Goal: Information Seeking & Learning: Check status

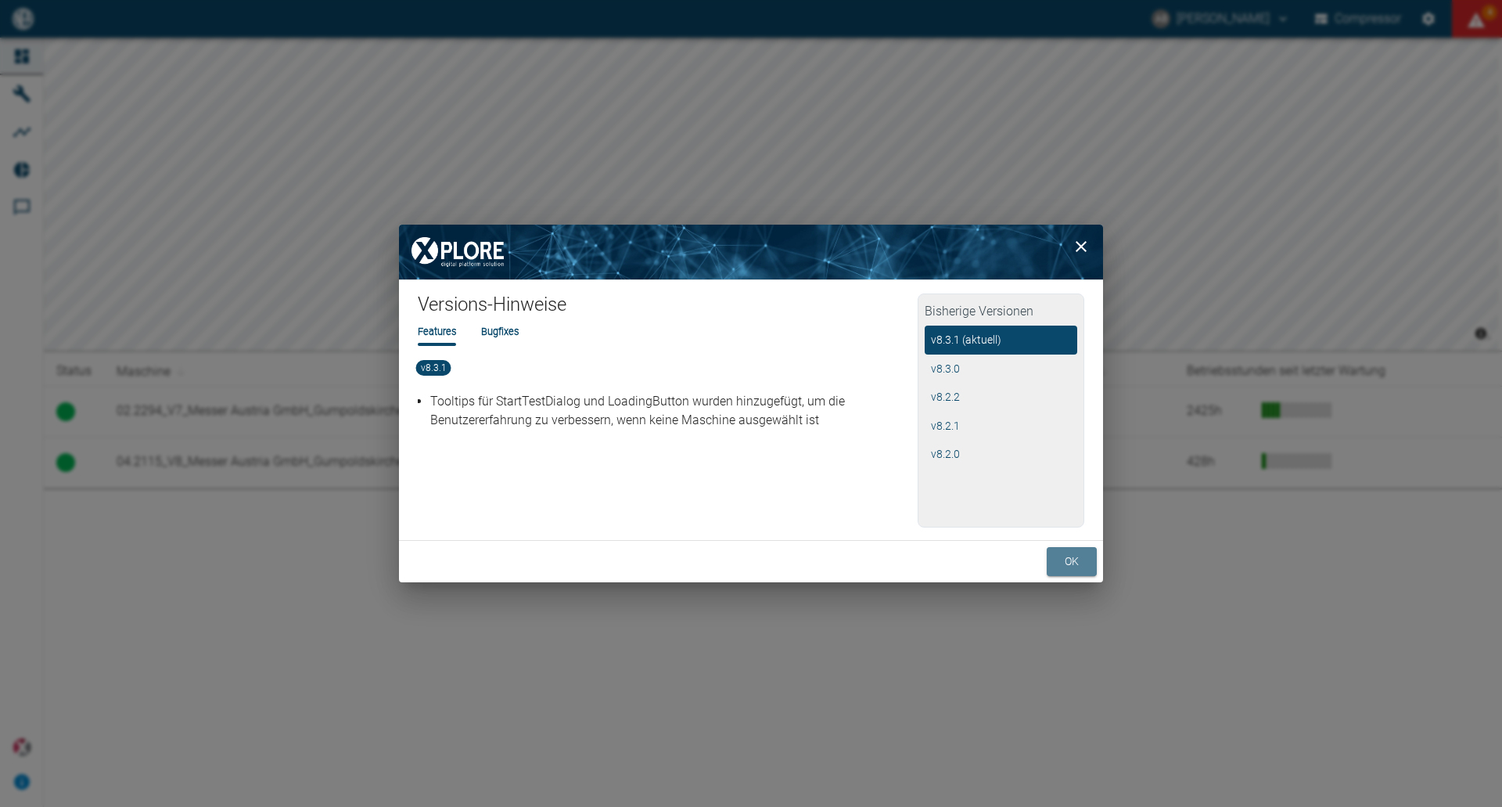
click at [1060, 571] on button "ok" at bounding box center [1072, 561] width 50 height 29
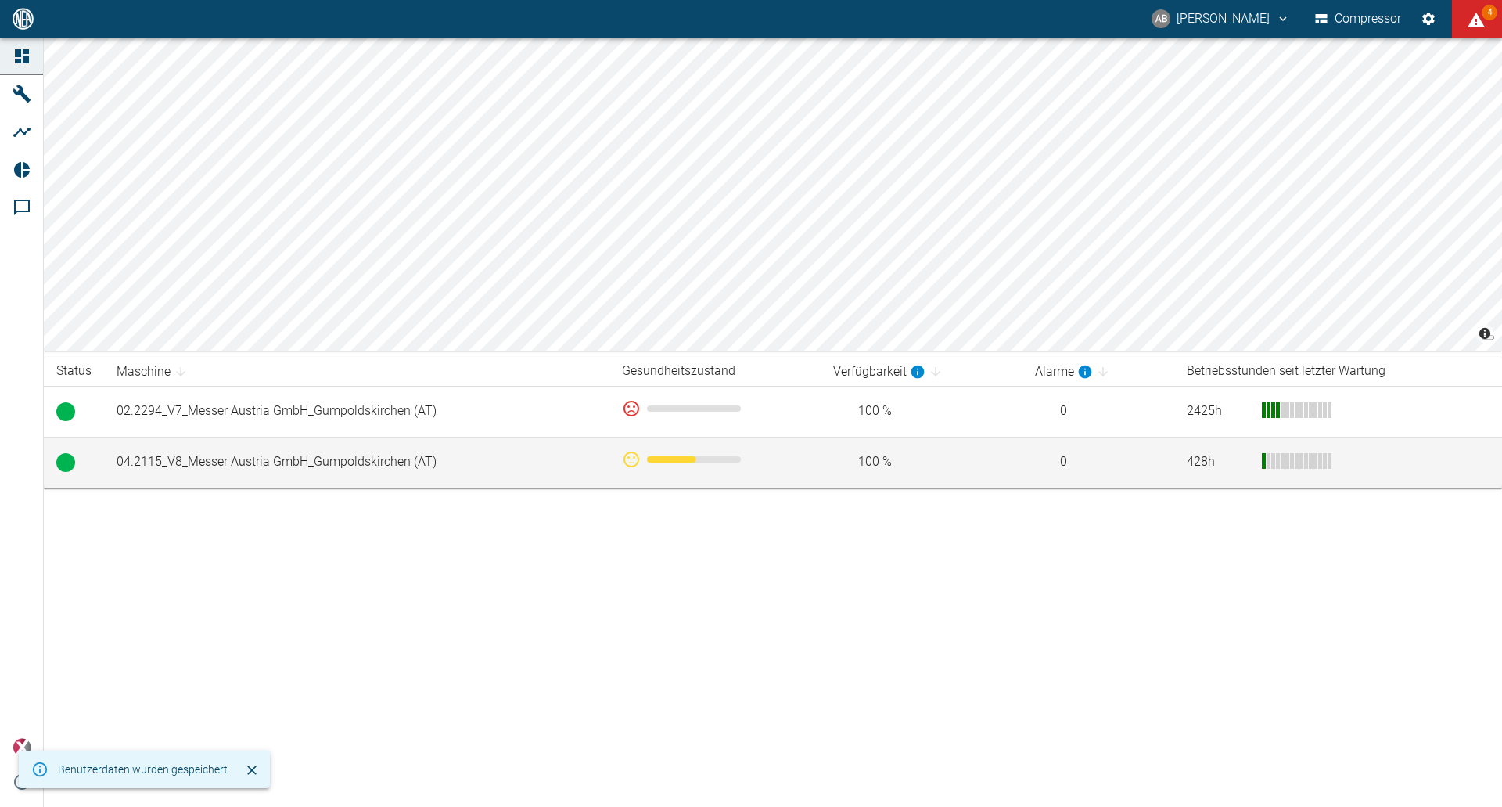
click at [300, 458] on td "04.2115_V8_Messer Austria GmbH_Gumpoldskirchen (AT)" at bounding box center [357, 462] width 506 height 51
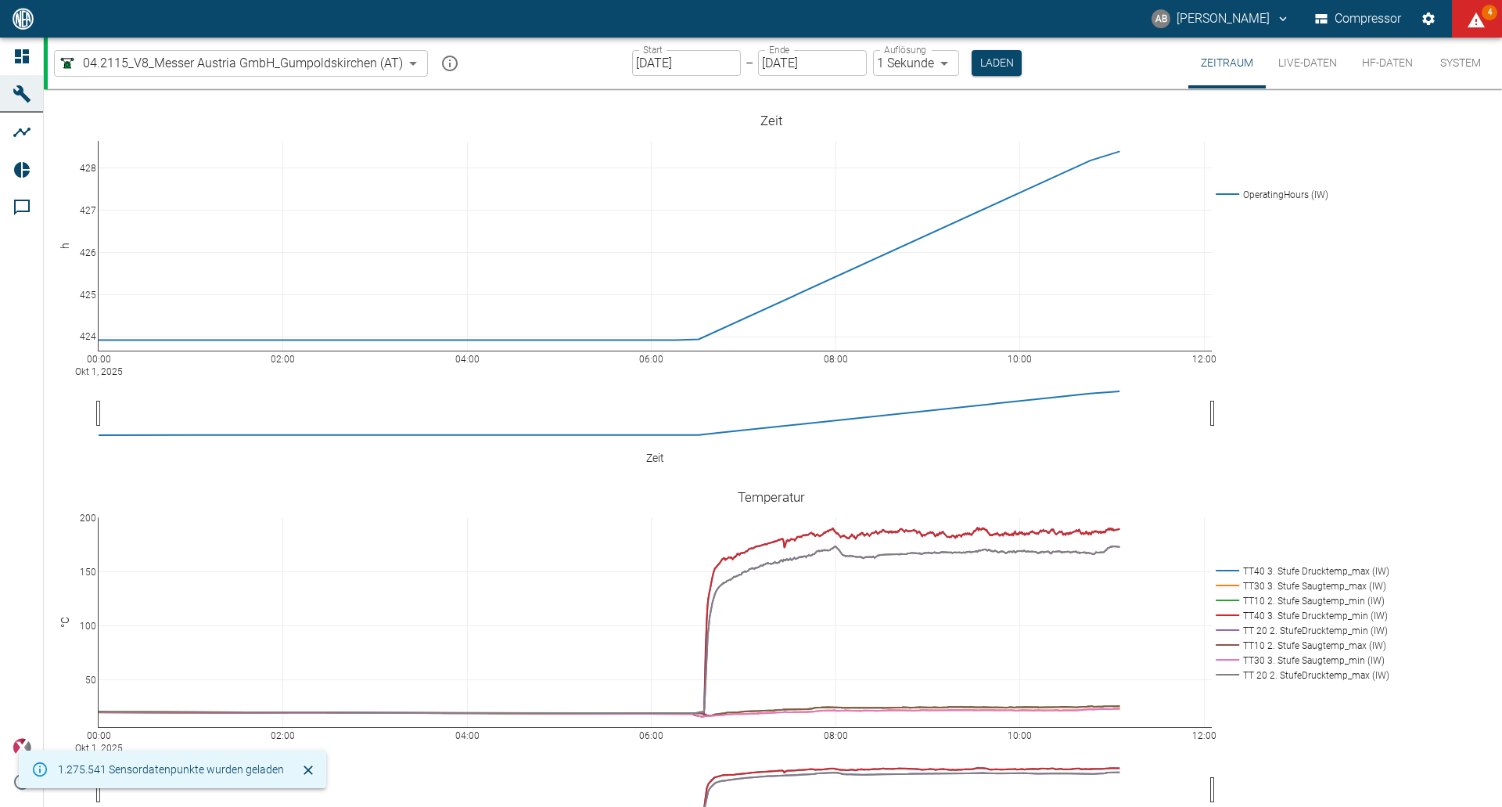
click at [664, 68] on input "[DATE]" at bounding box center [686, 63] width 109 height 26
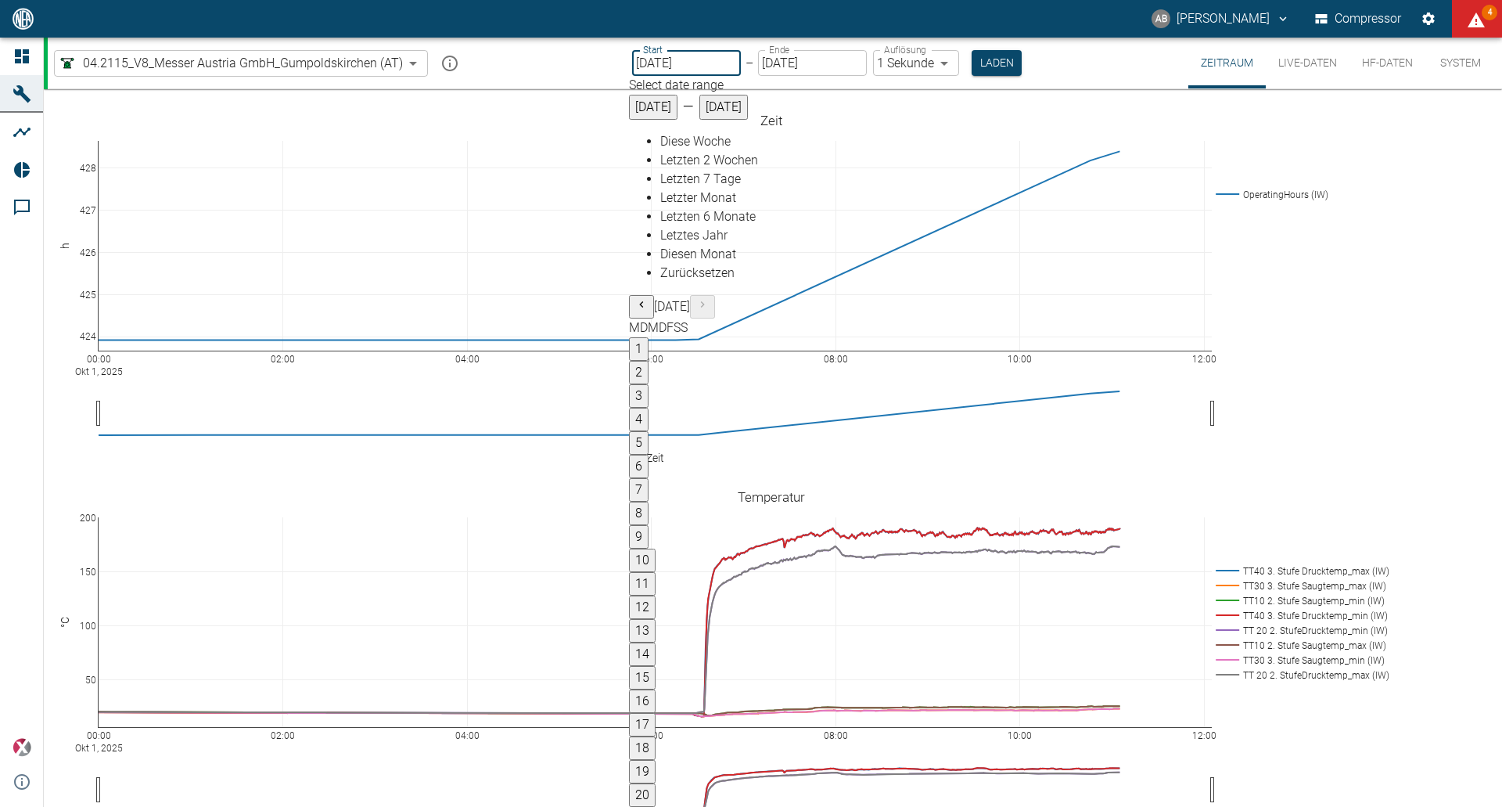
type input "[DATE]"
type input "2min"
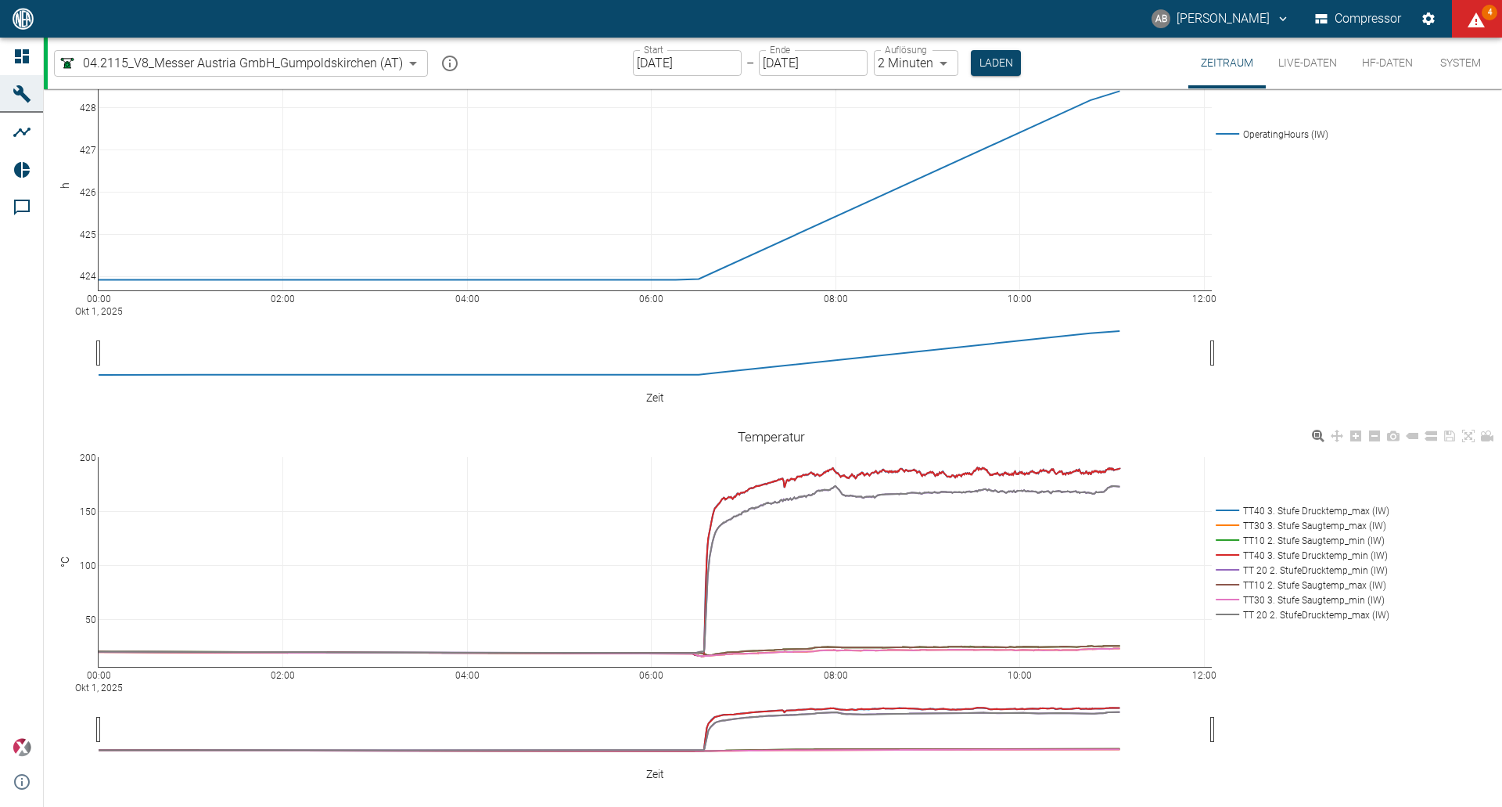
scroll to position [313, 0]
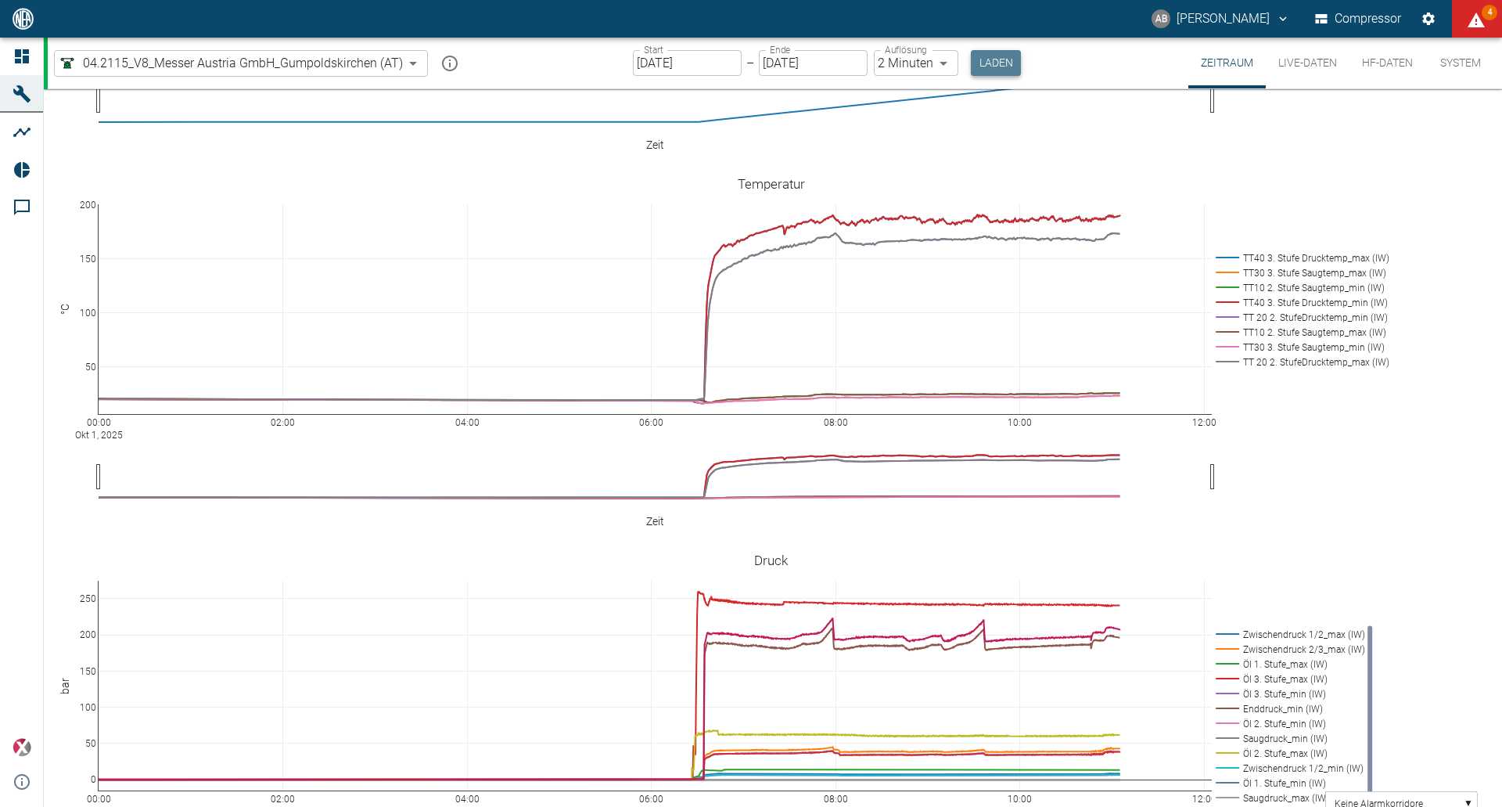
click at [998, 61] on button "Laden" at bounding box center [996, 63] width 50 height 26
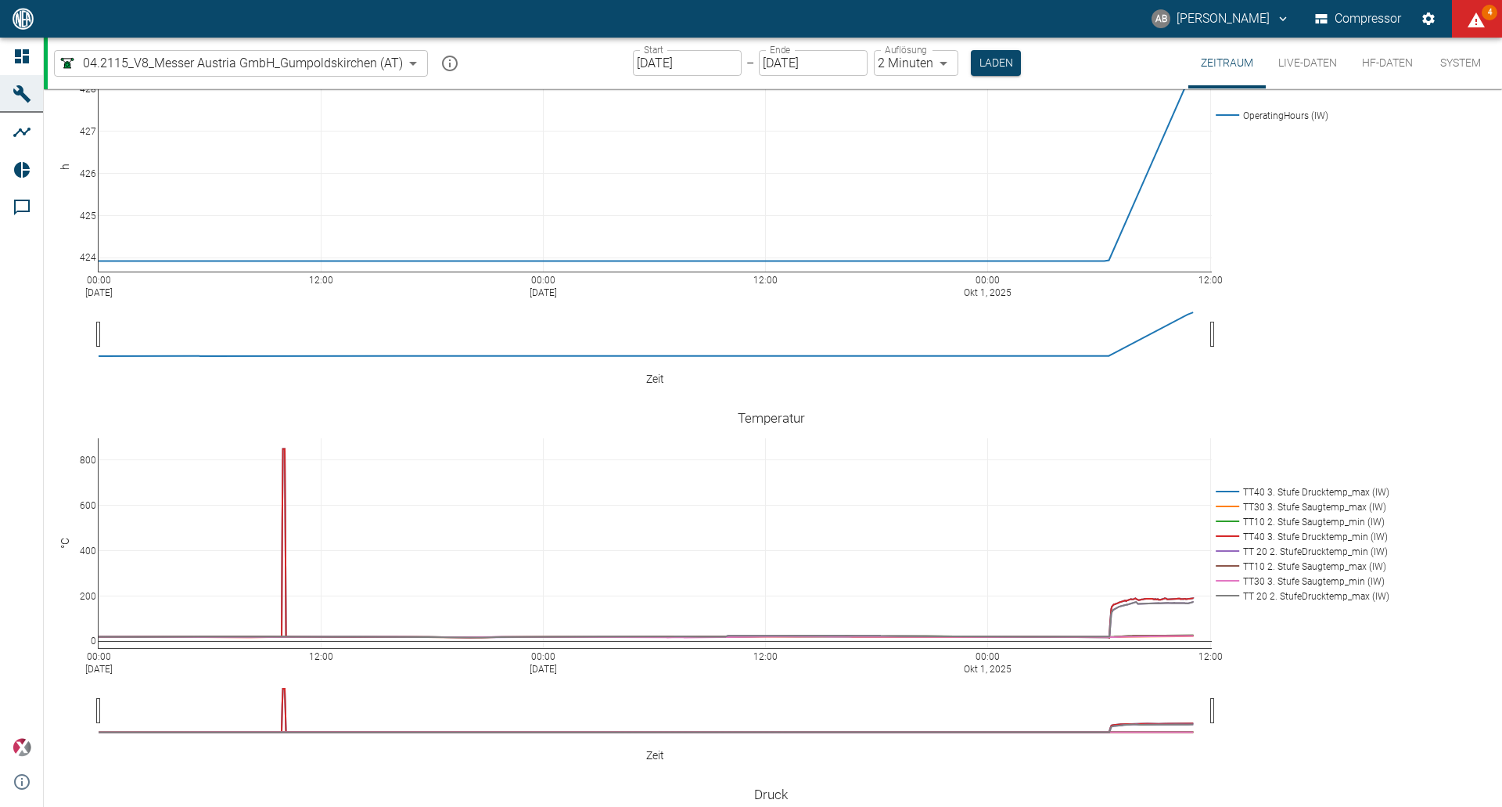
scroll to position [313, 0]
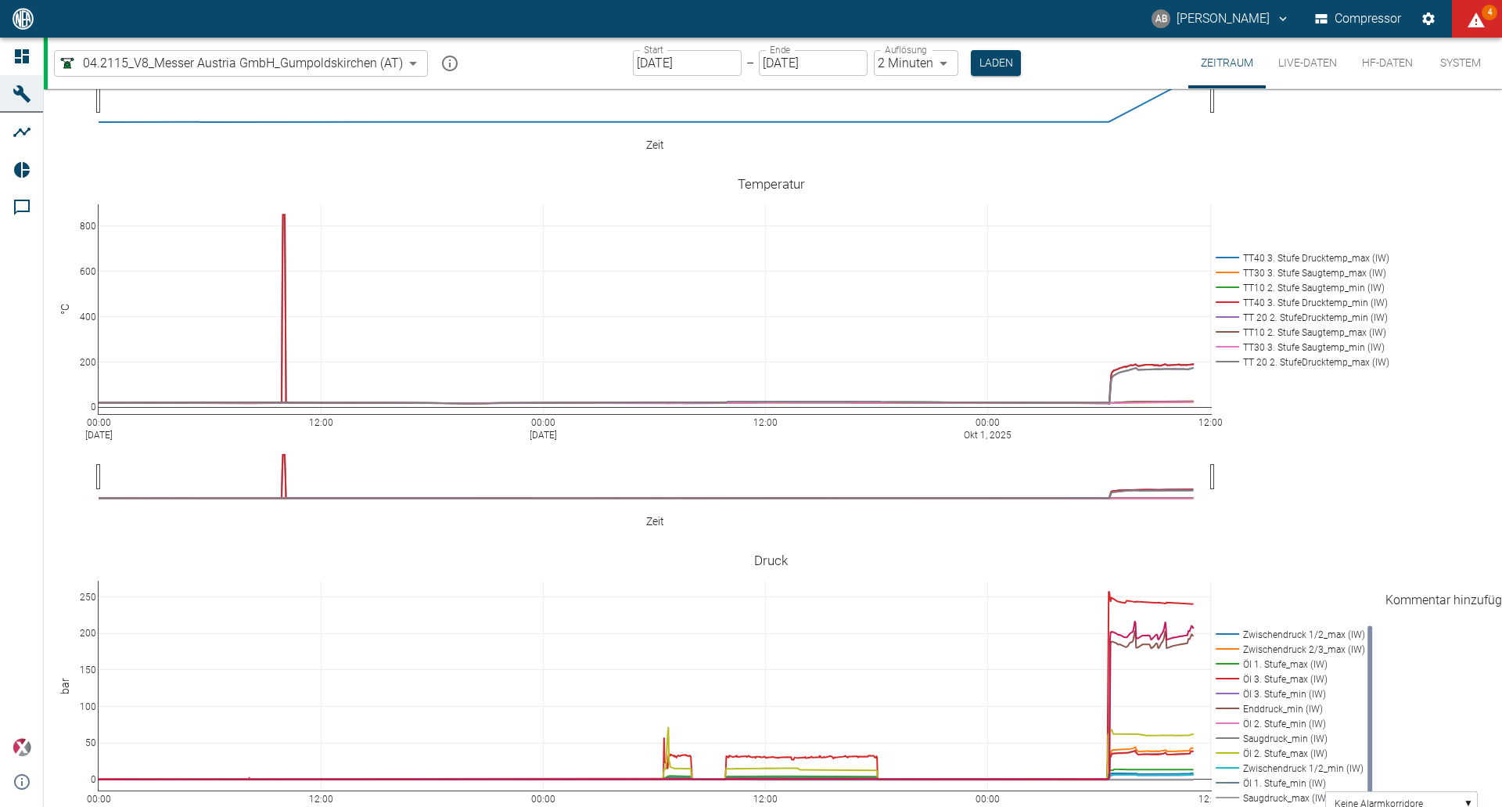
click at [63, 541] on icon "Kommentar hinzufügen" at bounding box center [63, 541] width 0 height 0
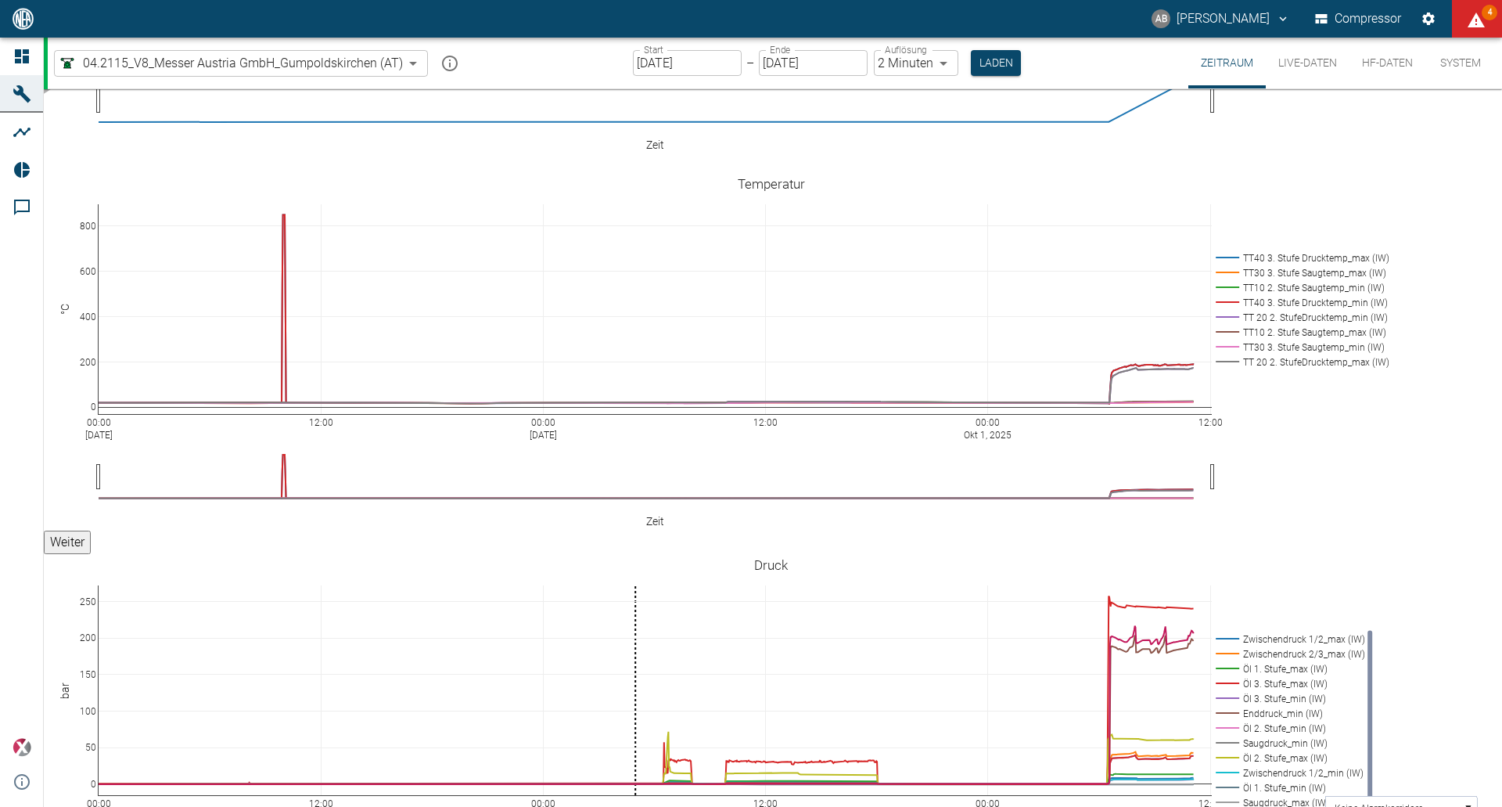
click at [91, 554] on button "Weiter" at bounding box center [67, 542] width 47 height 23
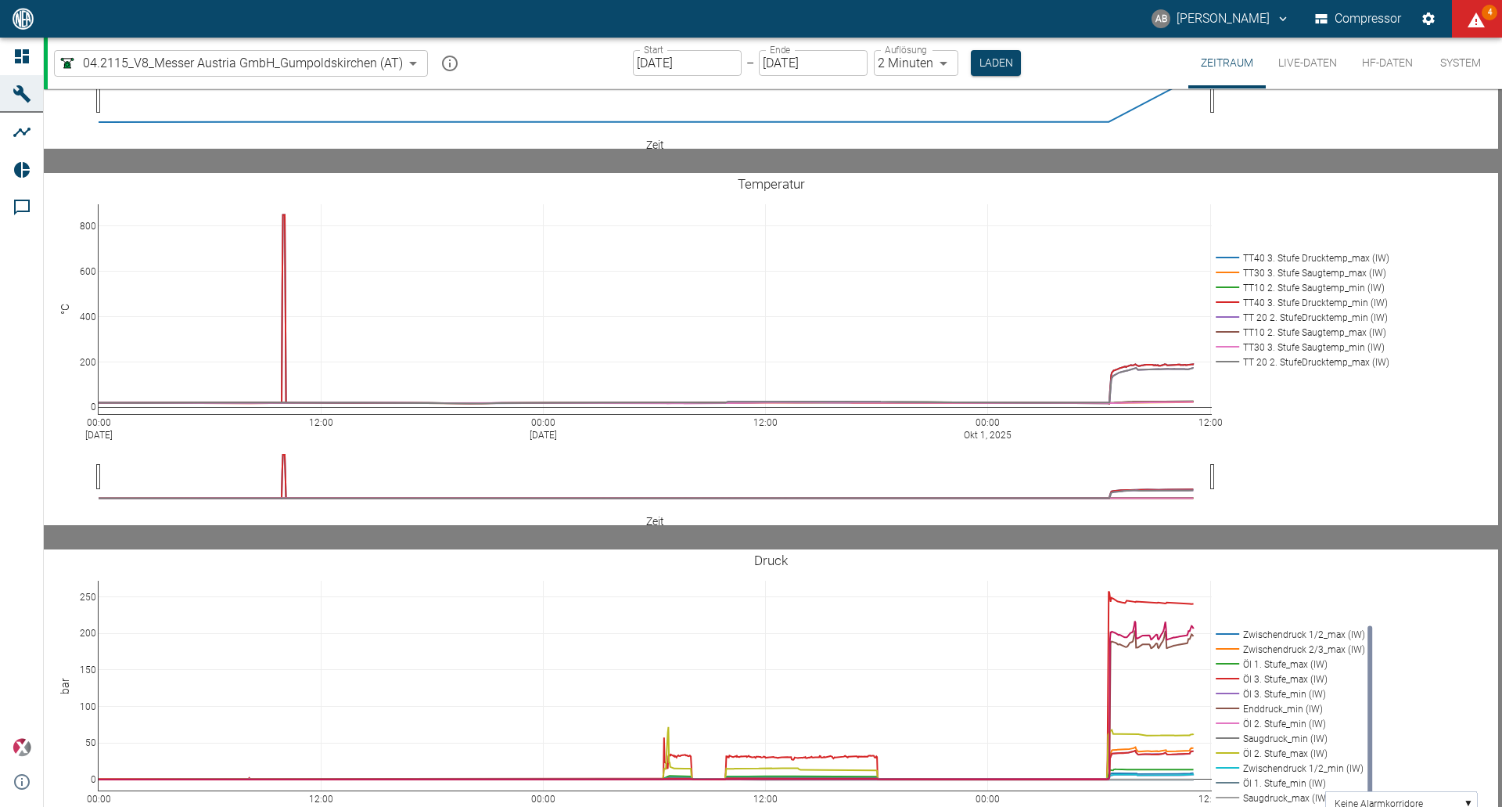
type textarea "K"
drag, startPoint x: 709, startPoint y: 407, endPoint x: 711, endPoint y: 442, distance: 35.2
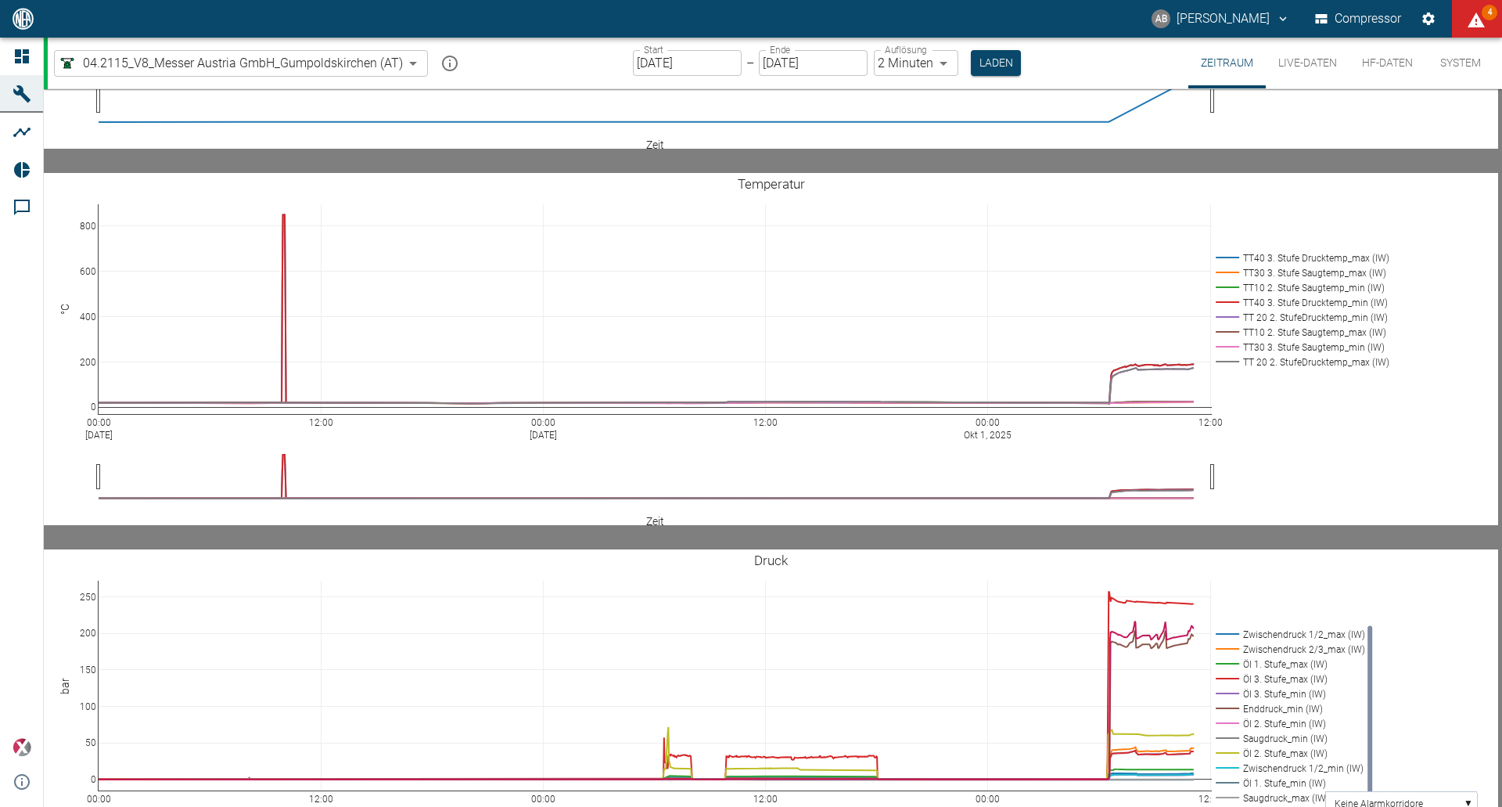
type textarea "Verdichter hatte ein 40tsd Stunden Service. Einlaufen der neuen Kolbenringe, mi…"
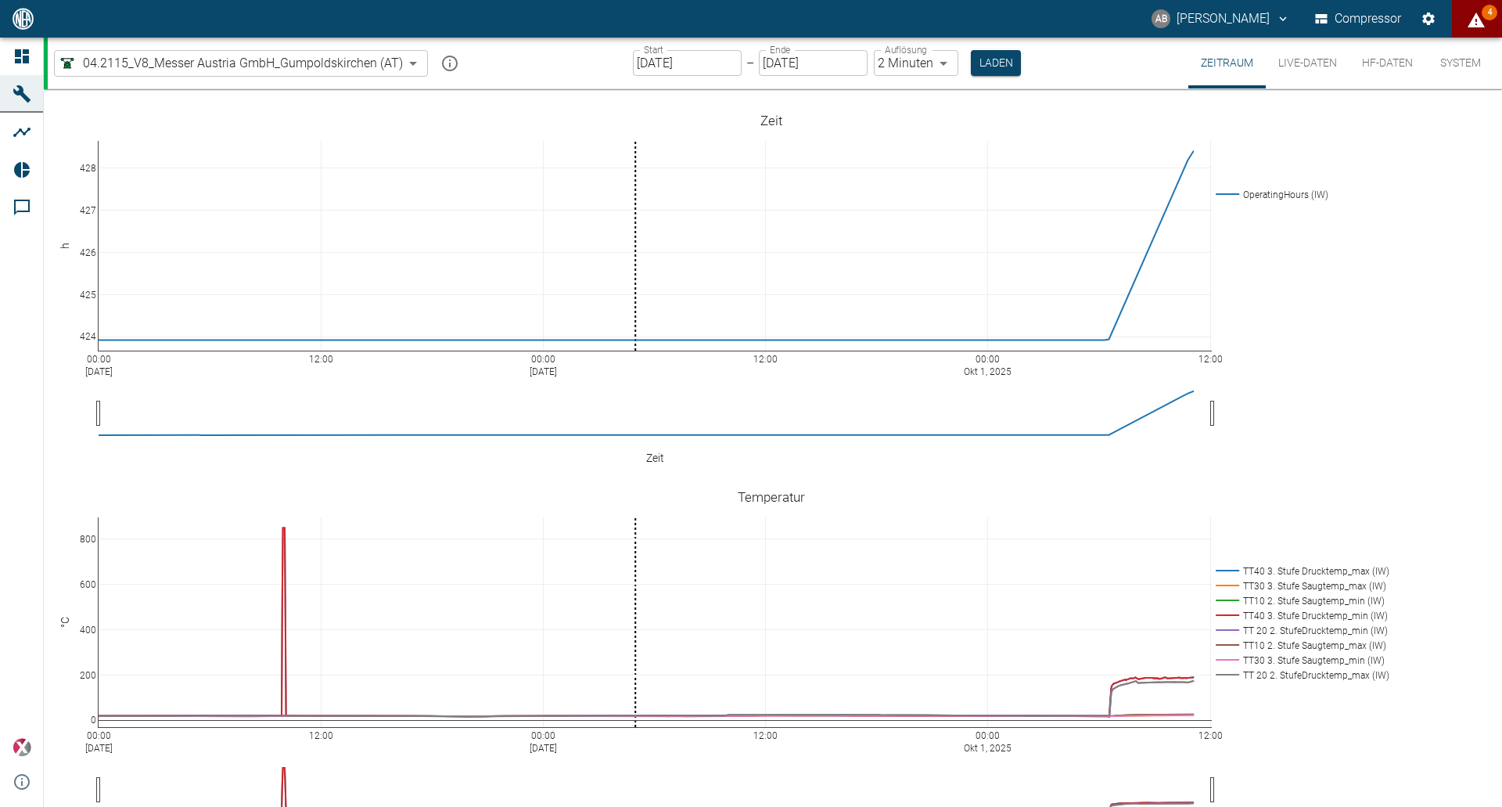
click at [1477, 23] on icon "displayAlerts" at bounding box center [1476, 20] width 17 height 15
type input "52381507-e89c-473a-84ef-8e4810c4aa68"
type input "[DATE]"
type input "1sec"
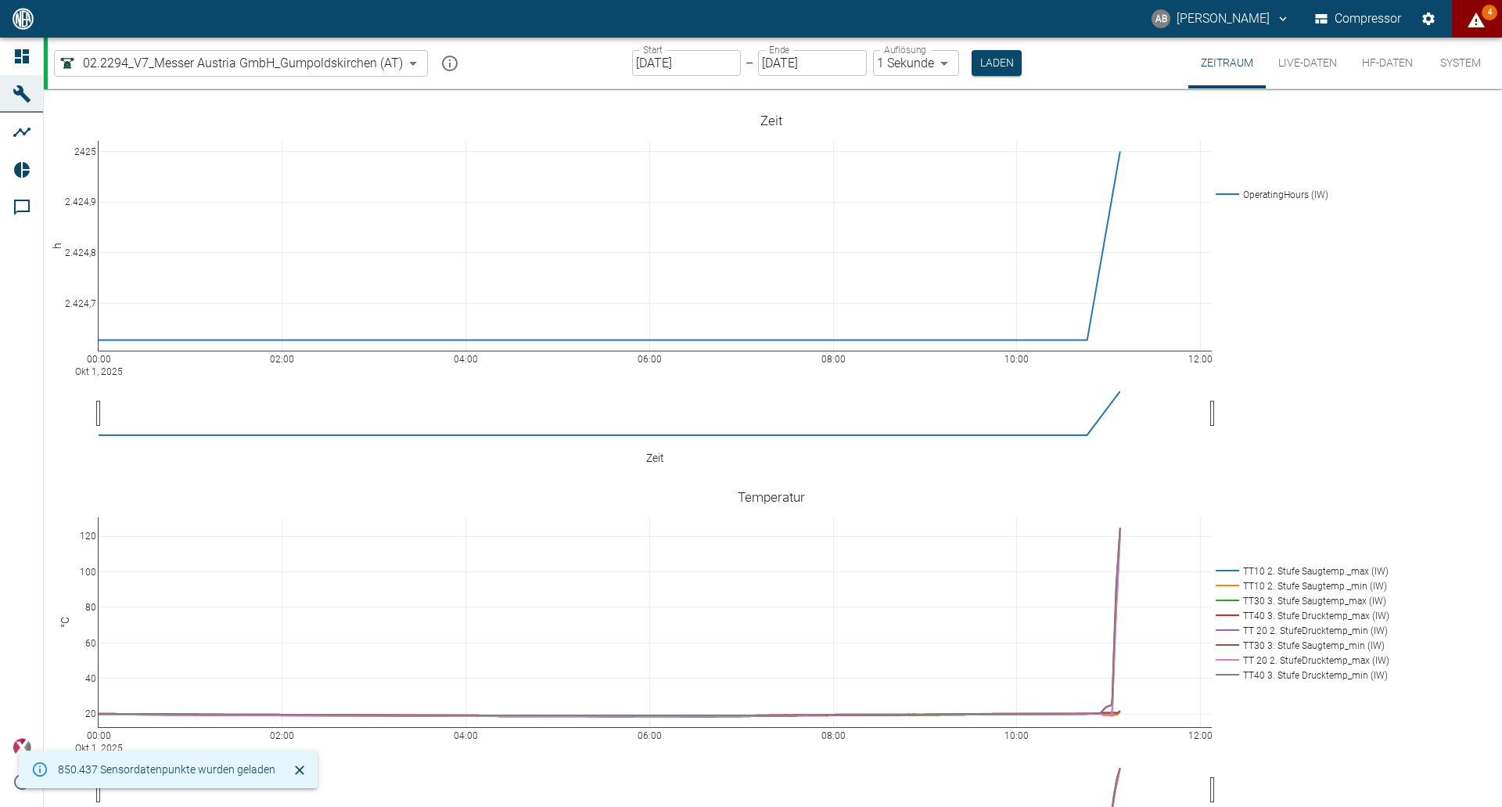
click at [752, 806] on div at bounding box center [751, 819] width 1502 height 0
click at [1309, 57] on button "Live-Daten" at bounding box center [1308, 63] width 84 height 51
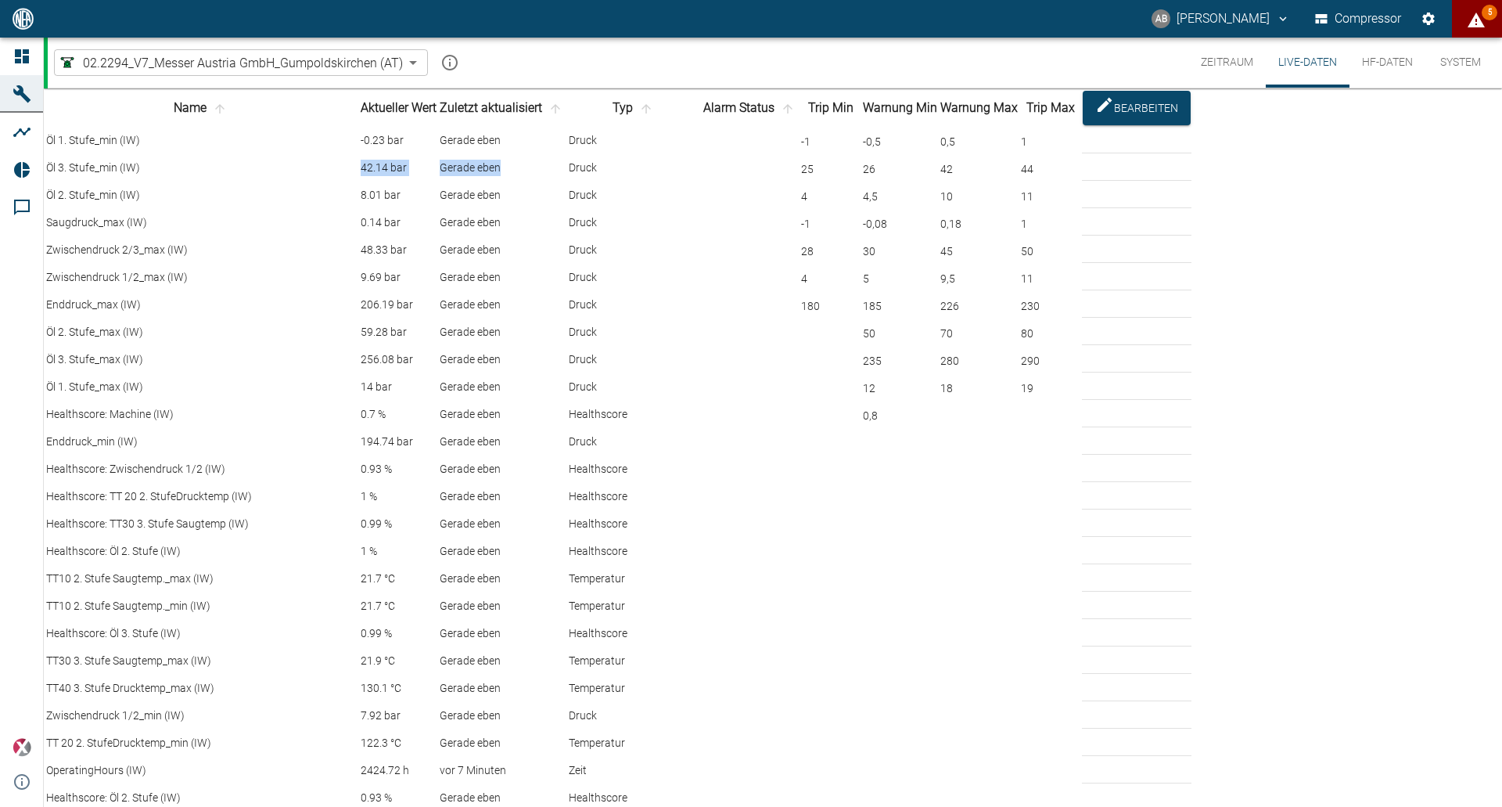
drag, startPoint x: 365, startPoint y: 214, endPoint x: 636, endPoint y: 214, distance: 271.5
click at [636, 181] on tr "Öl 3. Stufe_min (IW) 42.14 bar Gerade eben Druck 25 26 42 44" at bounding box center [618, 168] width 1146 height 26
click at [701, 181] on td "Druck" at bounding box center [634, 168] width 133 height 26
drag, startPoint x: 1333, startPoint y: 214, endPoint x: 117, endPoint y: 222, distance: 1215.3
click at [129, 181] on tr "Öl 3. Stufe_min (IW) 42.14 bar Gerade eben Druck 25 26 42 44" at bounding box center [618, 168] width 1146 height 26
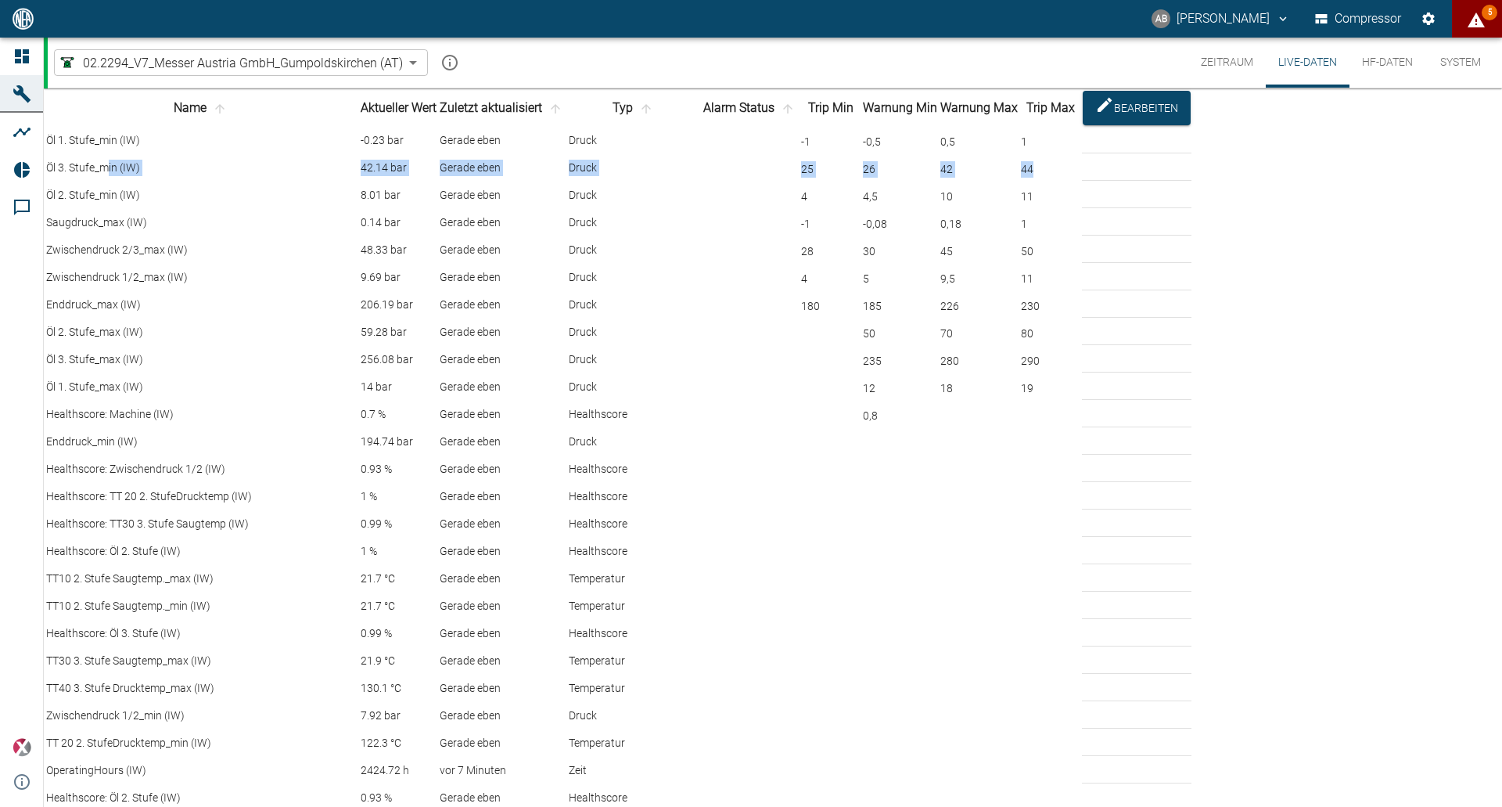
click at [247, 181] on td "Öl 3. Stufe_min (IW)" at bounding box center [201, 168] width 313 height 26
click at [1218, 22] on button "AB [PERSON_NAME]" at bounding box center [1221, 19] width 143 height 28
